Goal: Task Accomplishment & Management: Complete application form

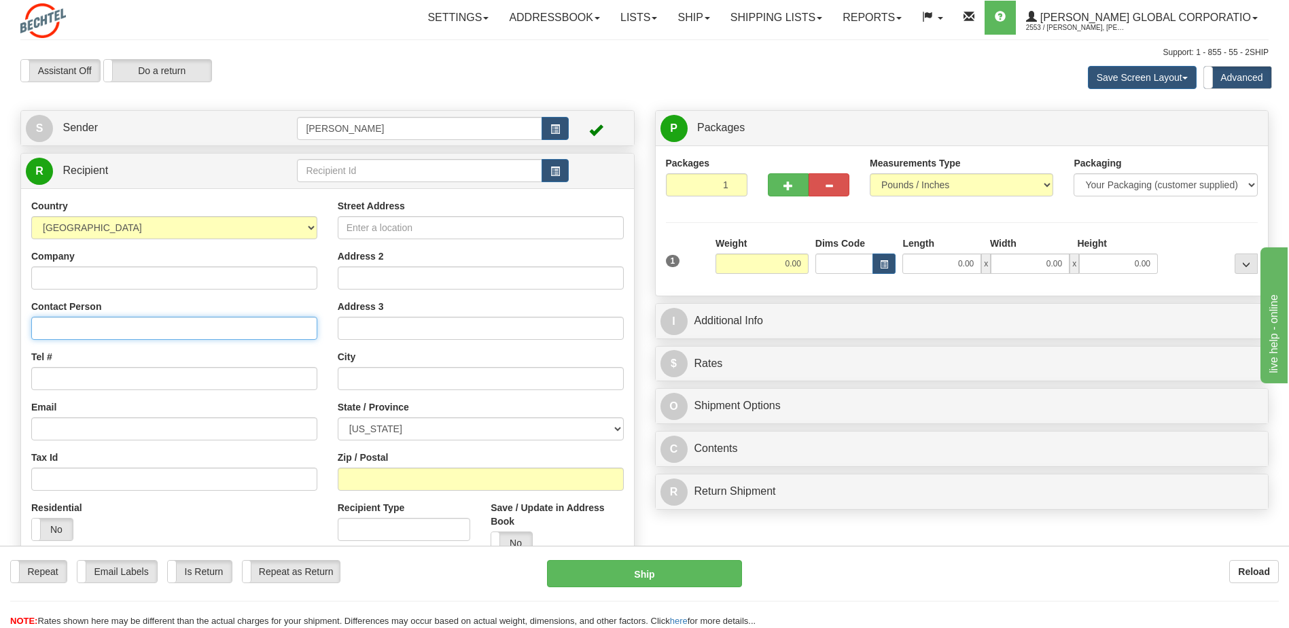
click at [101, 328] on input "Contact Person" at bounding box center [174, 328] width 286 height 23
click at [374, 228] on input "Street Address" at bounding box center [481, 227] width 286 height 23
click at [154, 328] on input "Contact Person" at bounding box center [174, 328] width 286 height 23
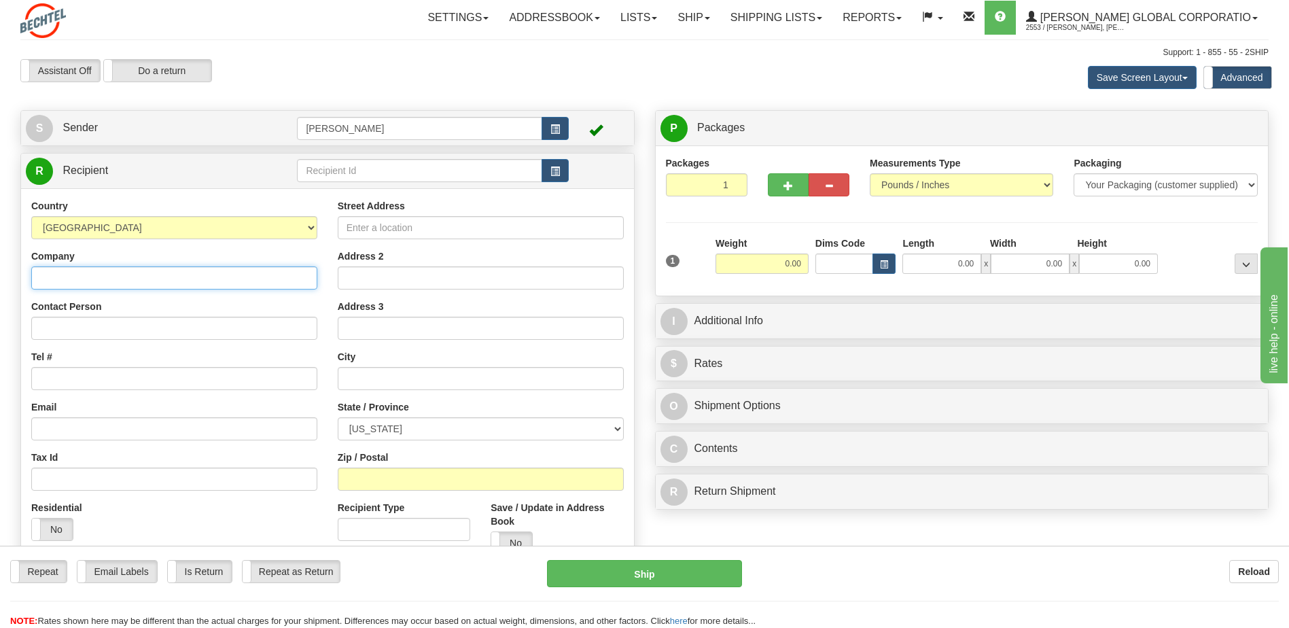
click at [111, 277] on input "Company" at bounding box center [174, 277] width 286 height 23
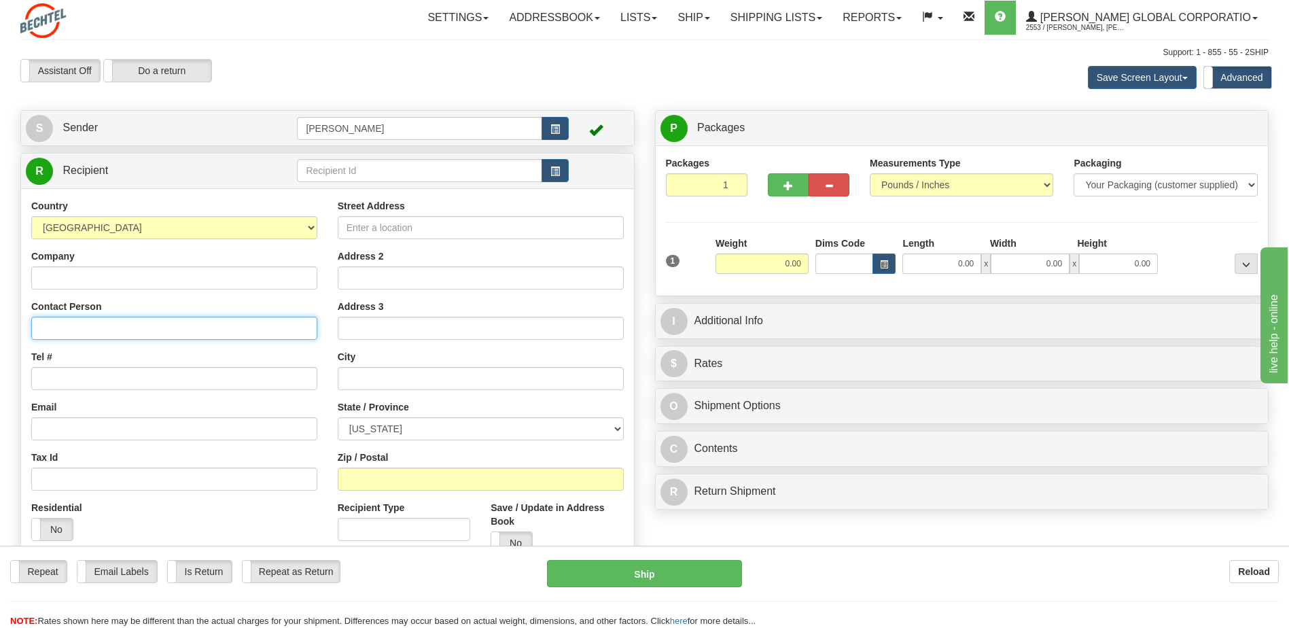
click at [46, 326] on input "Contact Person" at bounding box center [174, 328] width 286 height 23
type input "[PERSON_NAME]"
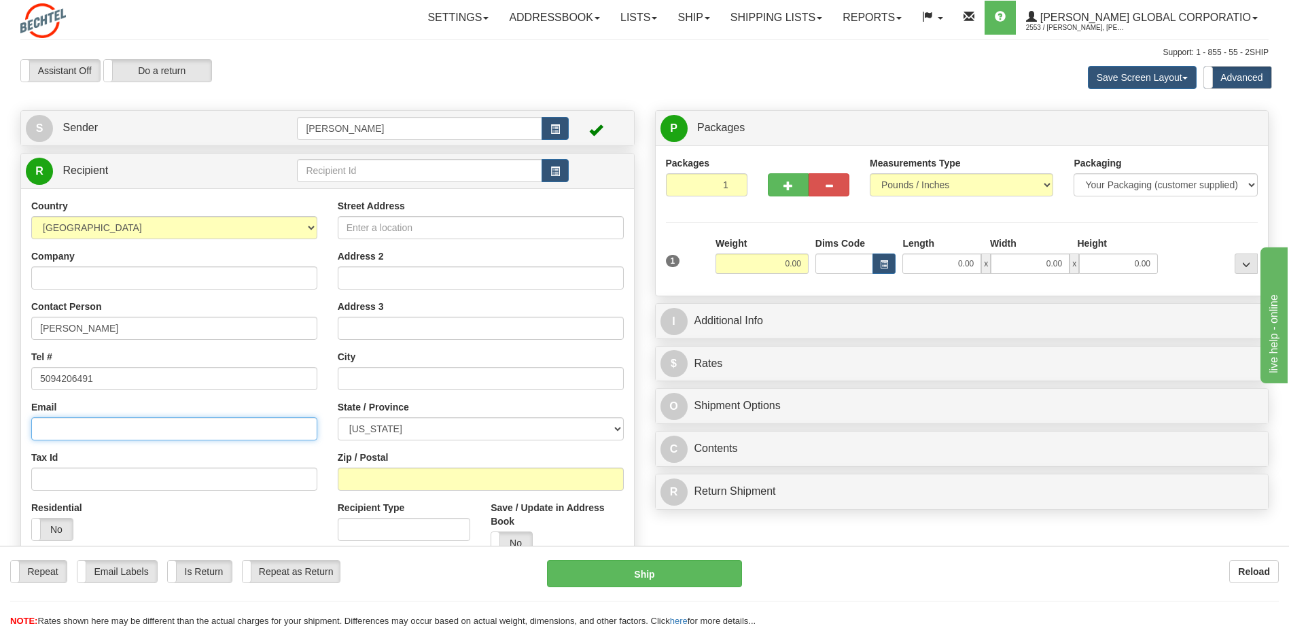
click at [132, 440] on input "Email" at bounding box center [174, 428] width 286 height 23
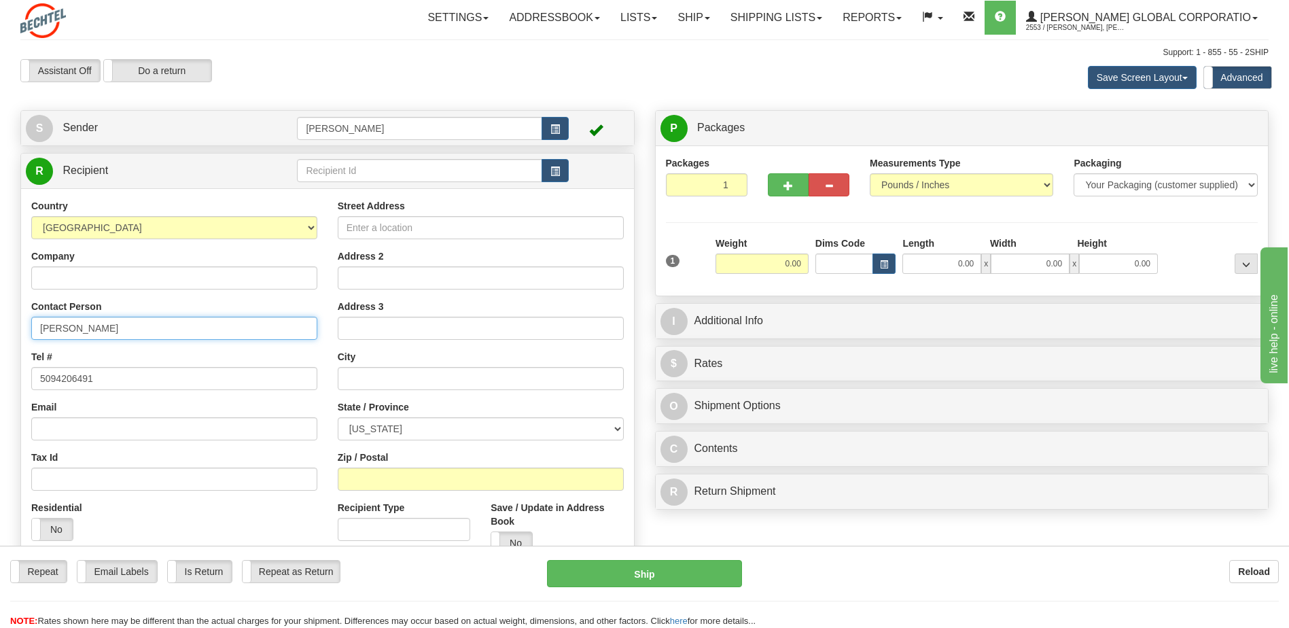
click at [168, 319] on input "[PERSON_NAME]" at bounding box center [174, 328] width 286 height 23
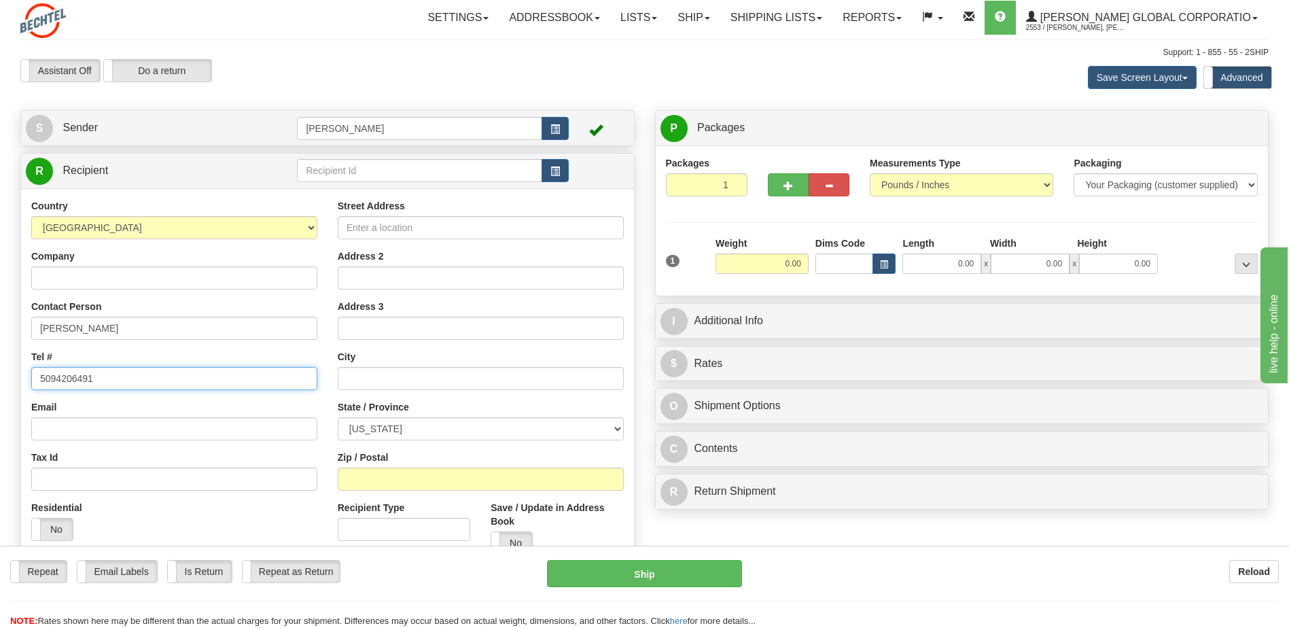
drag, startPoint x: 126, startPoint y: 376, endPoint x: -7, endPoint y: 377, distance: 133.2
click at [0, 377] on html "Training Course Close Toggle navigation Settings Shipping Preferences New Sende…" at bounding box center [644, 314] width 1289 height 628
paste input "1 509827315"
type input "1 5098273151"
click at [83, 434] on input "Email" at bounding box center [174, 428] width 286 height 23
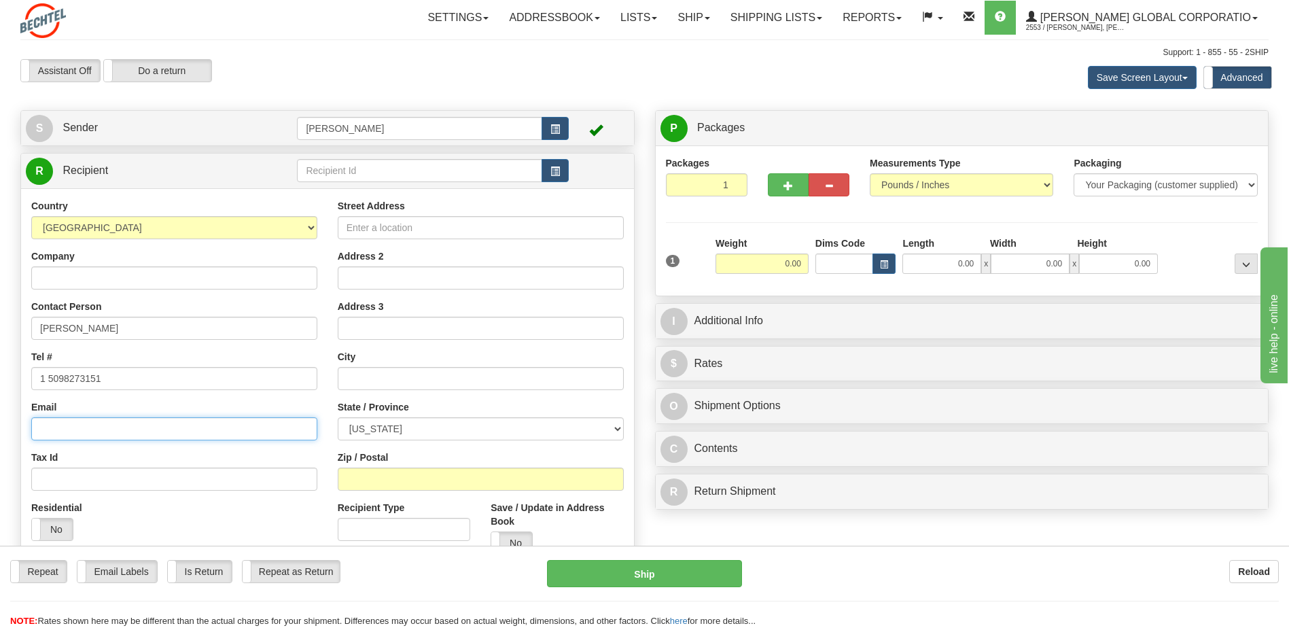
paste input "[EMAIL_ADDRESS][PERSON_NAME][DOMAIN_NAME]"
type input "[EMAIL_ADDRESS][PERSON_NAME][DOMAIN_NAME]"
click at [368, 228] on input "Street Address" at bounding box center [481, 227] width 286 height 23
type input "813 Lochmere Pl"
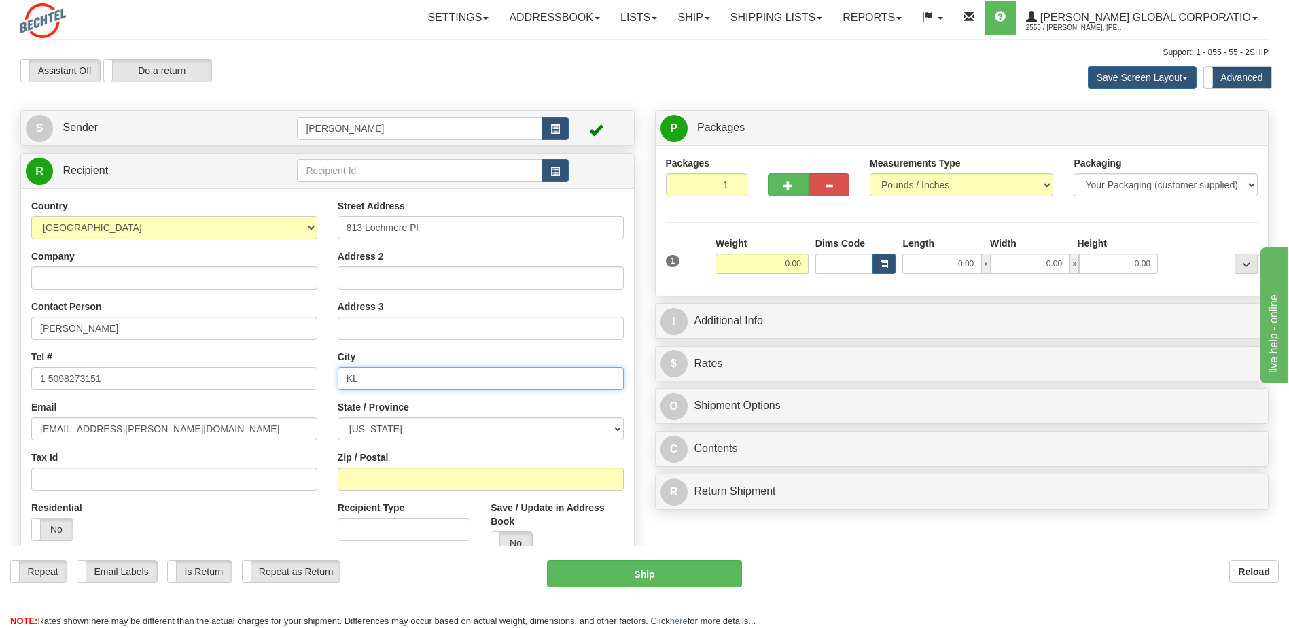
type input "K"
type input "[GEOGRAPHIC_DATA]"
select select "KY"
type input "40509"
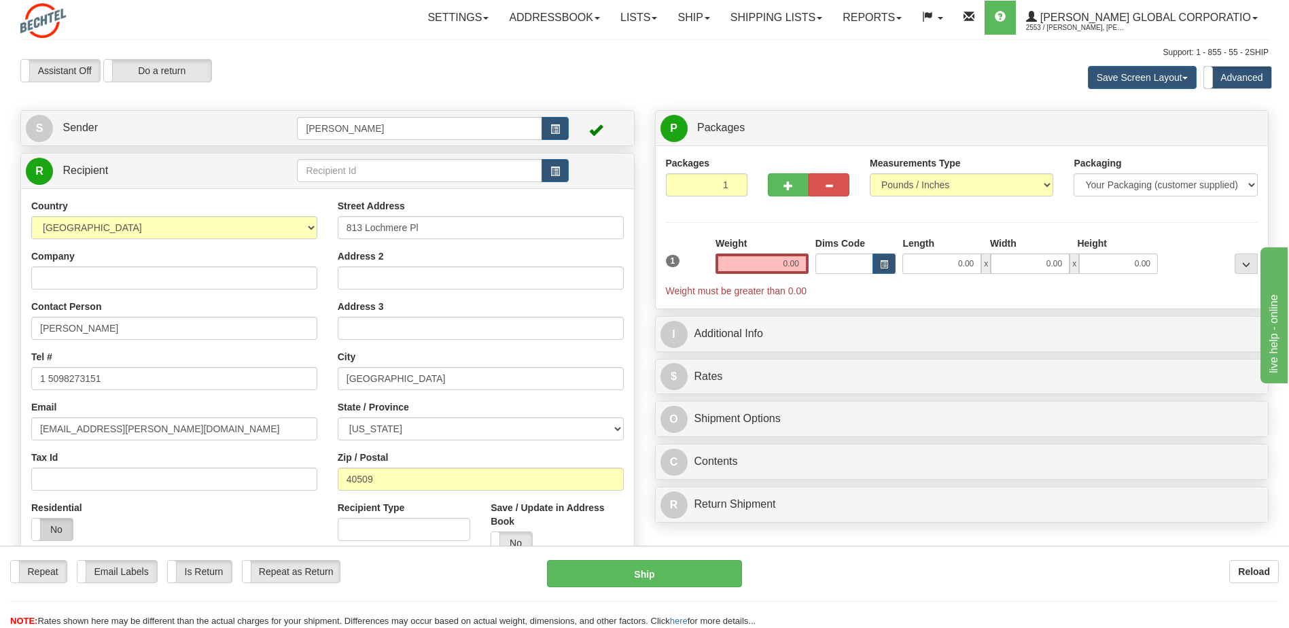
click at [66, 526] on label "No" at bounding box center [52, 529] width 41 height 22
drag, startPoint x: 773, startPoint y: 260, endPoint x: 967, endPoint y: 234, distance: 195.4
click at [821, 259] on div "1 Weight 0.00 Dims Code 0.00" at bounding box center [961, 266] width 599 height 61
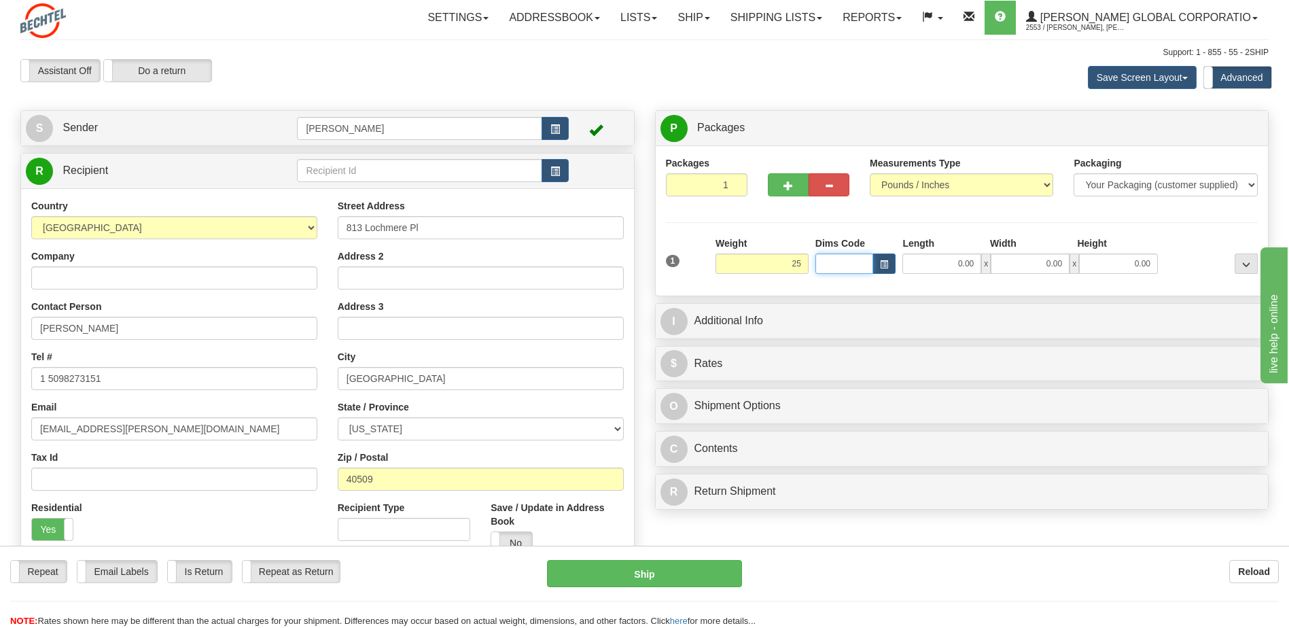
type input "25.00"
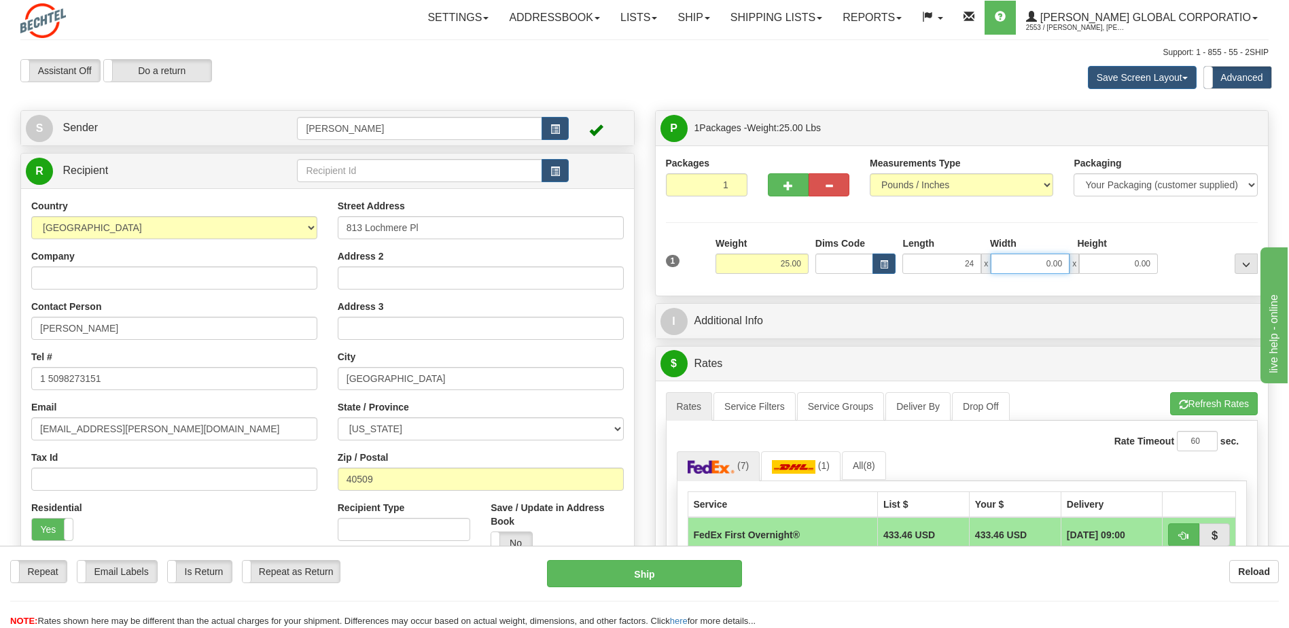
type input "24.00"
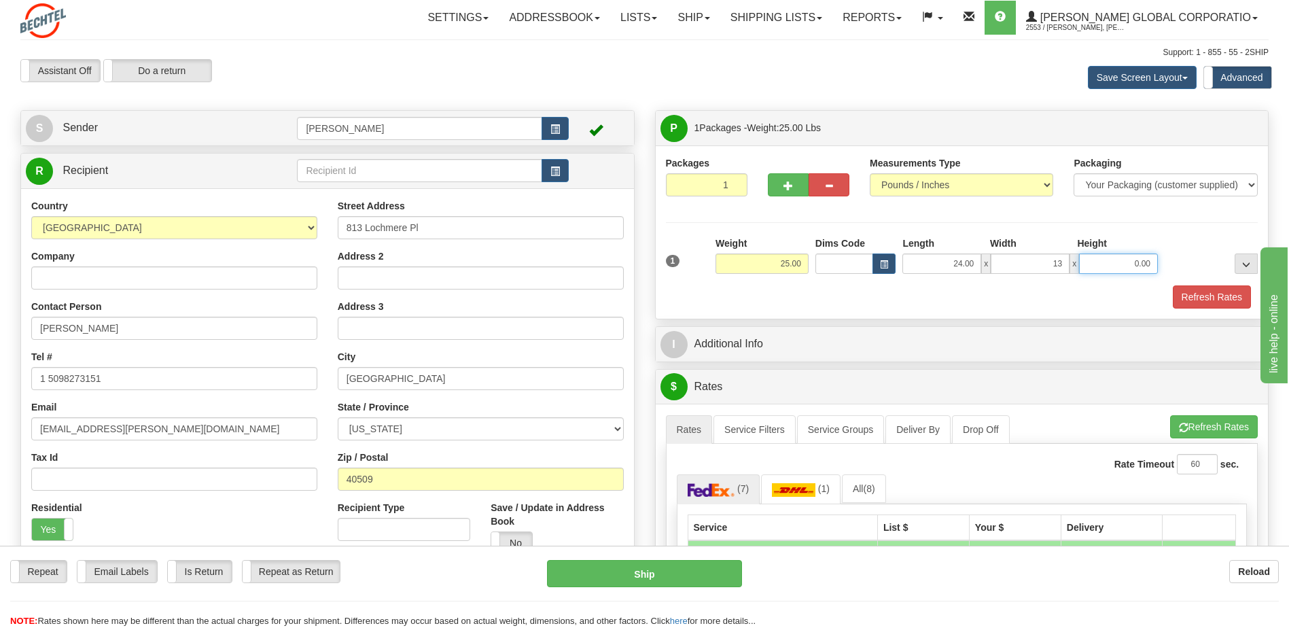
type input "13.00"
type input "12.00"
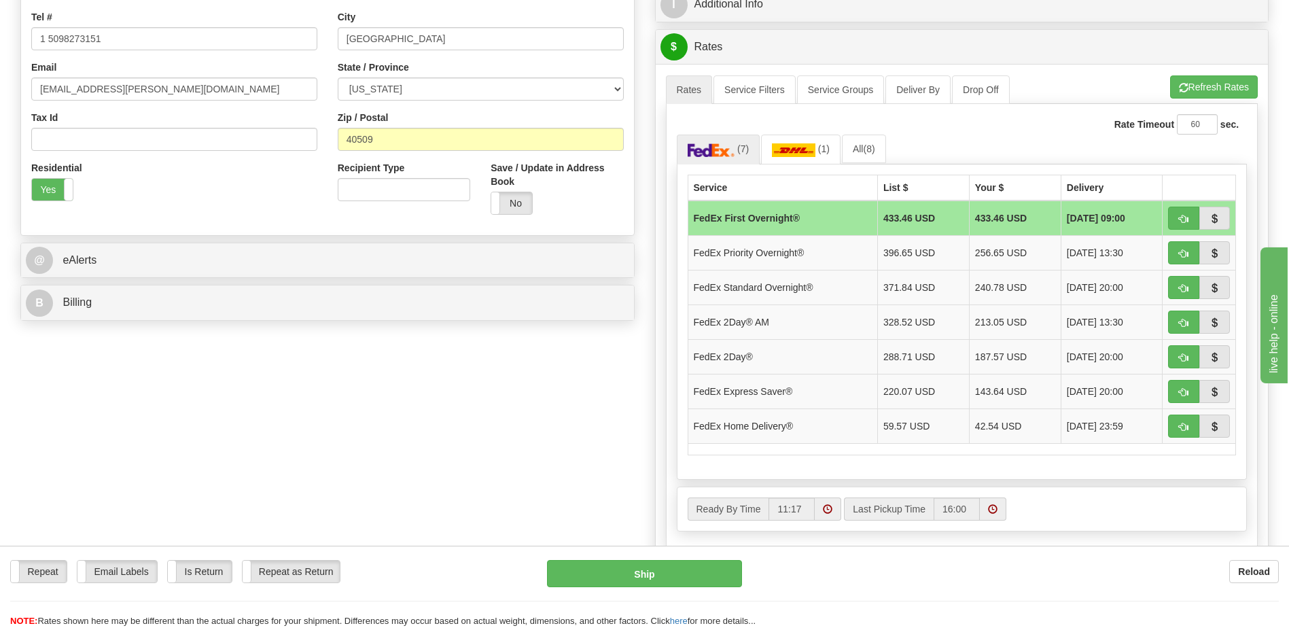
scroll to position [68, 0]
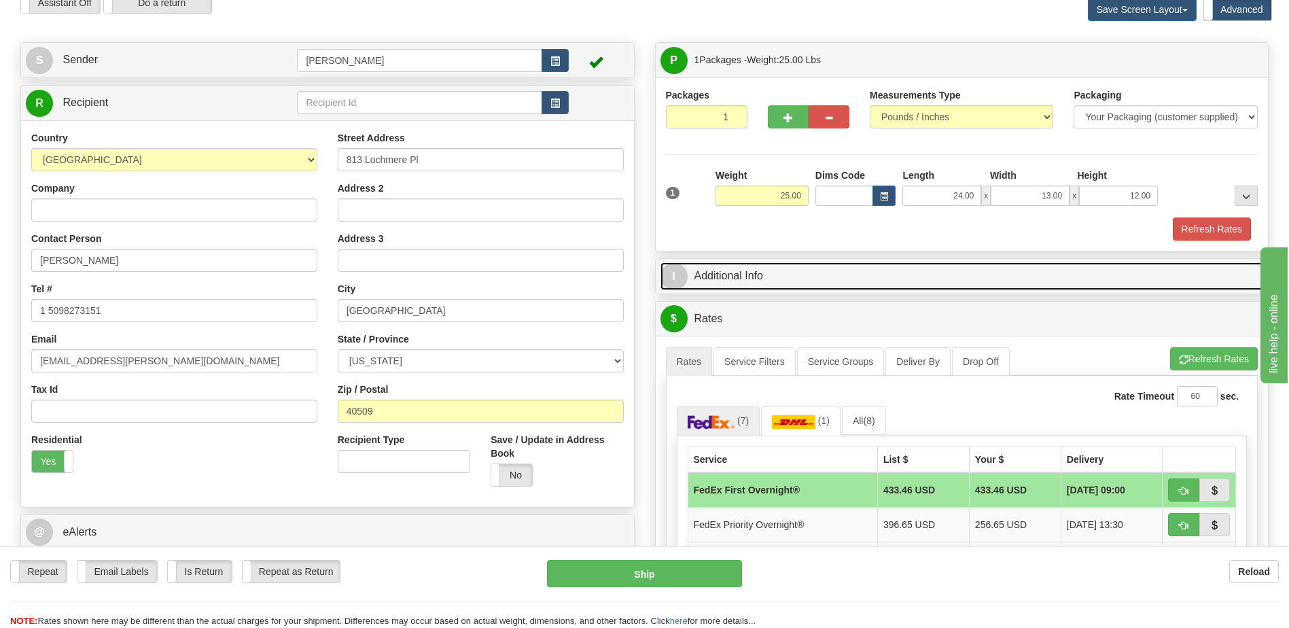
click at [736, 278] on link "I Additional Info" at bounding box center [961, 276] width 603 height 28
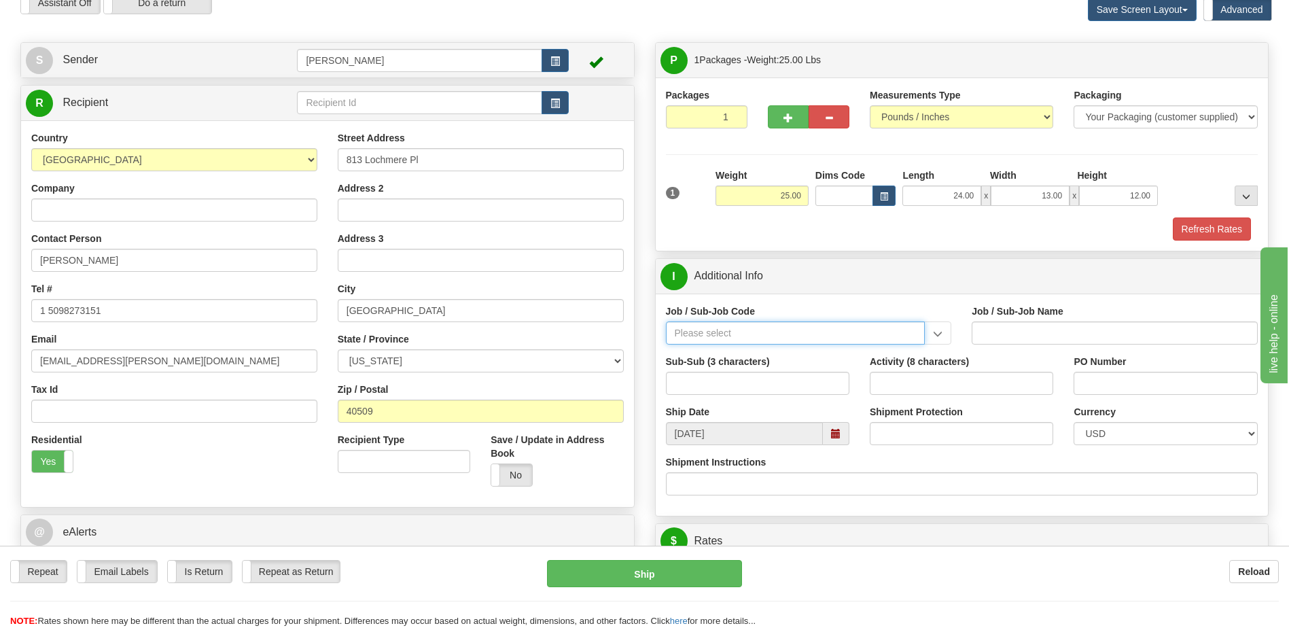
click at [745, 324] on input "Job / Sub-Job Code" at bounding box center [796, 332] width 260 height 23
click at [726, 358] on div "55971-000" at bounding box center [792, 354] width 246 height 15
type input "55971-000"
type input "M & T BD - DEFAULT"
type input "55971-000"
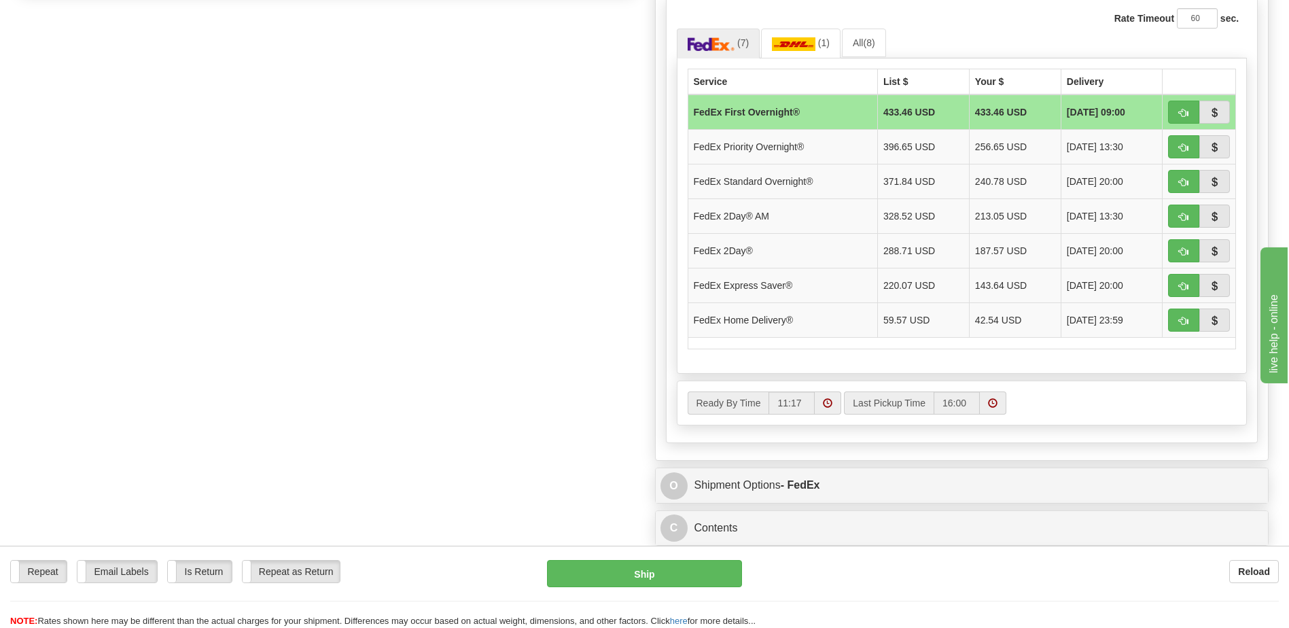
scroll to position [679, 0]
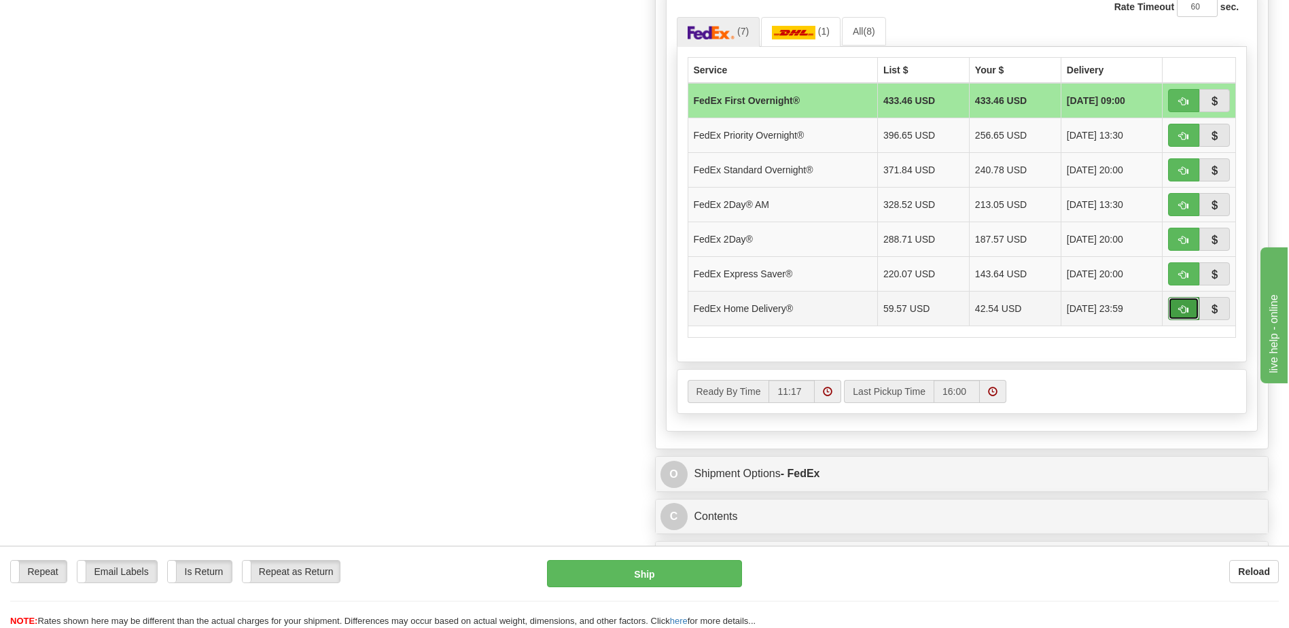
click at [1181, 301] on button "button" at bounding box center [1183, 308] width 31 height 23
type input "90"
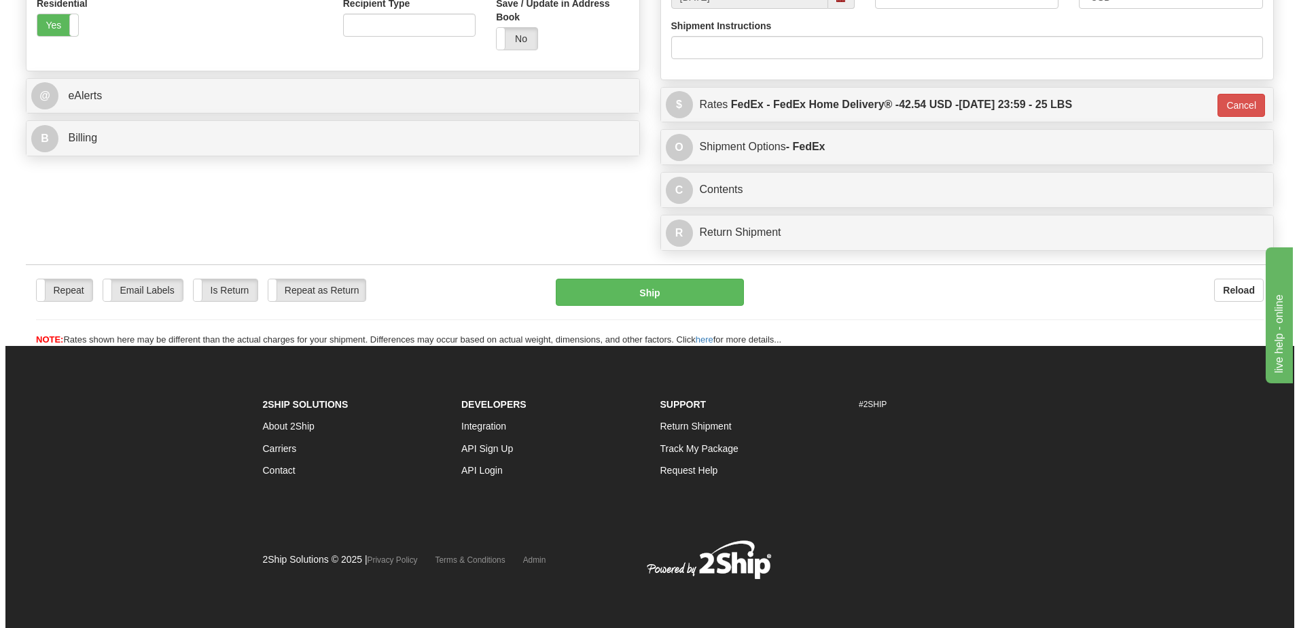
scroll to position [504, 0]
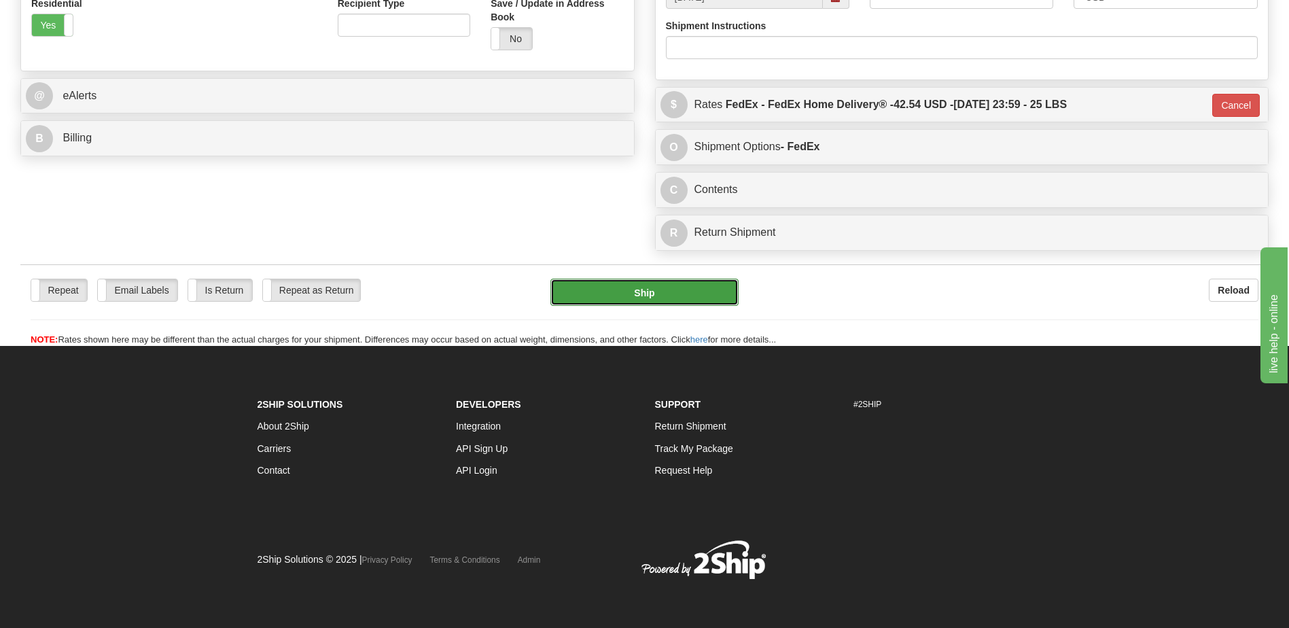
click at [651, 285] on button "Ship" at bounding box center [644, 292] width 188 height 27
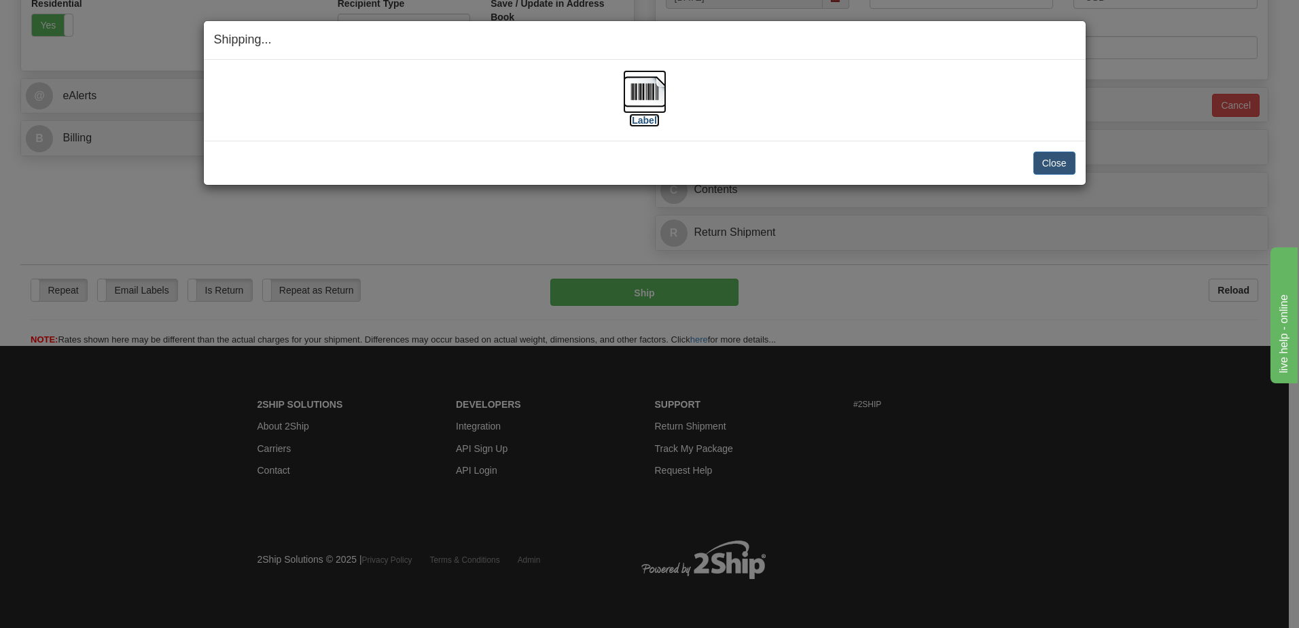
click at [647, 88] on img at bounding box center [644, 91] width 43 height 43
click at [1062, 163] on button "Close" at bounding box center [1054, 163] width 42 height 23
